Goal: Transaction & Acquisition: Purchase product/service

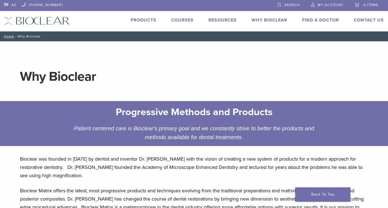
click at [143, 21] on link "Products" at bounding box center [144, 20] width 26 height 6
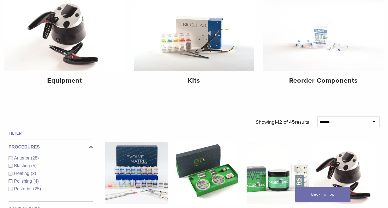
scroll to position [81, 0]
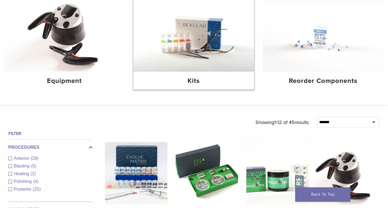
click at [206, 46] on img at bounding box center [193, 31] width 120 height 80
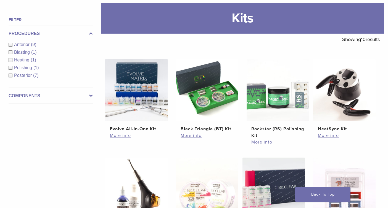
scroll to position [70, 0]
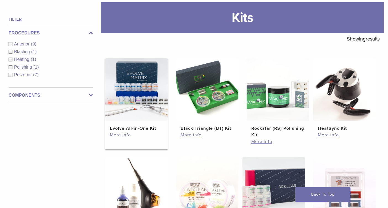
click at [127, 136] on link "More info" at bounding box center [136, 135] width 53 height 7
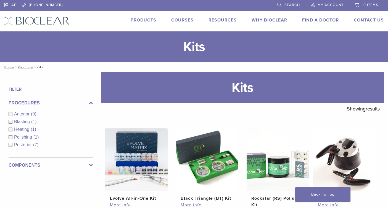
scroll to position [0, 0]
click at [25, 145] on span "Posterior" at bounding box center [23, 145] width 19 height 5
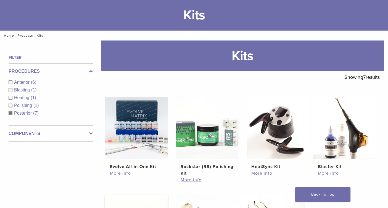
scroll to position [23, 0]
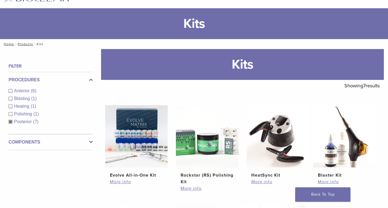
click at [28, 90] on span "Anterior" at bounding box center [22, 91] width 17 height 5
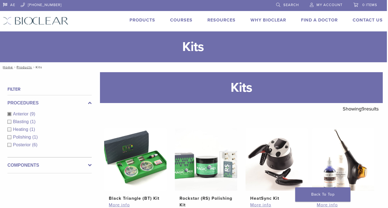
scroll to position [0, 1]
